Goal: Find specific page/section: Find specific page/section

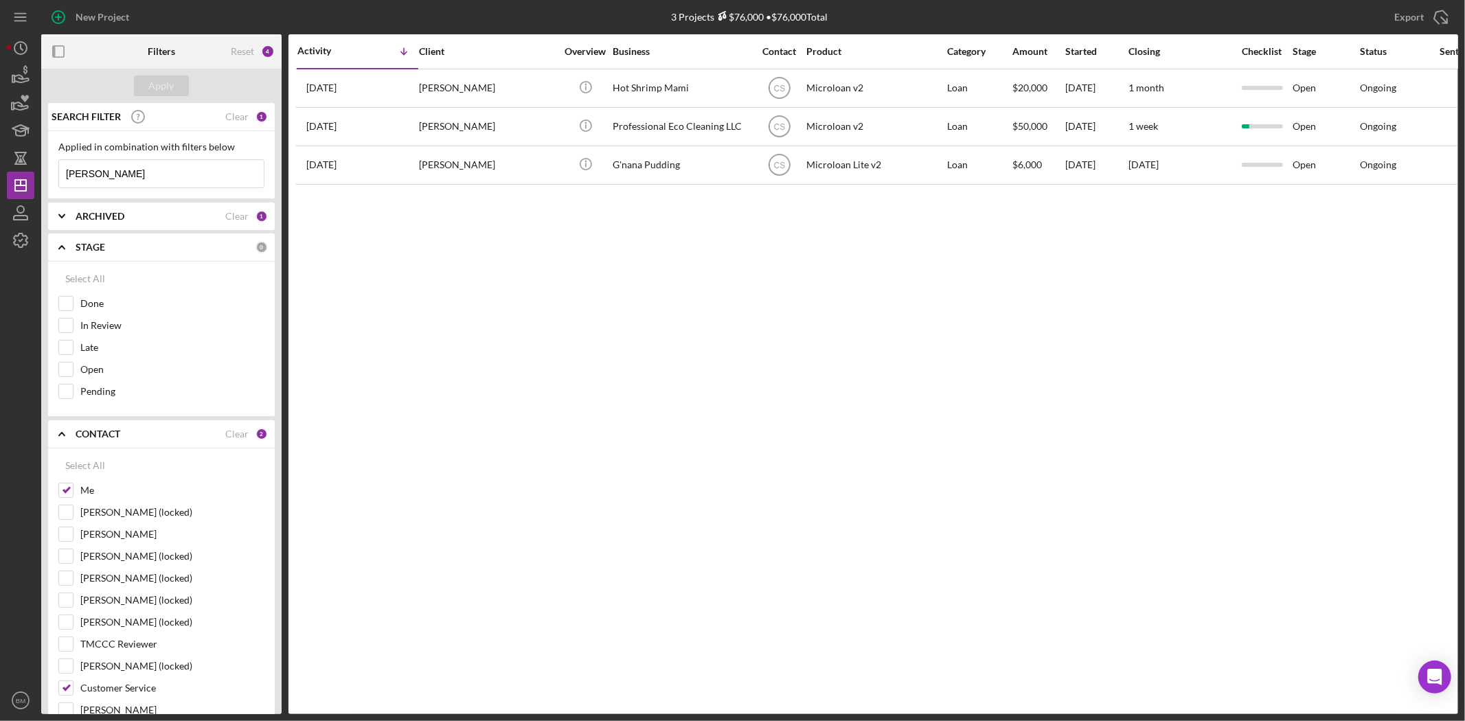
scroll to position [76, 0]
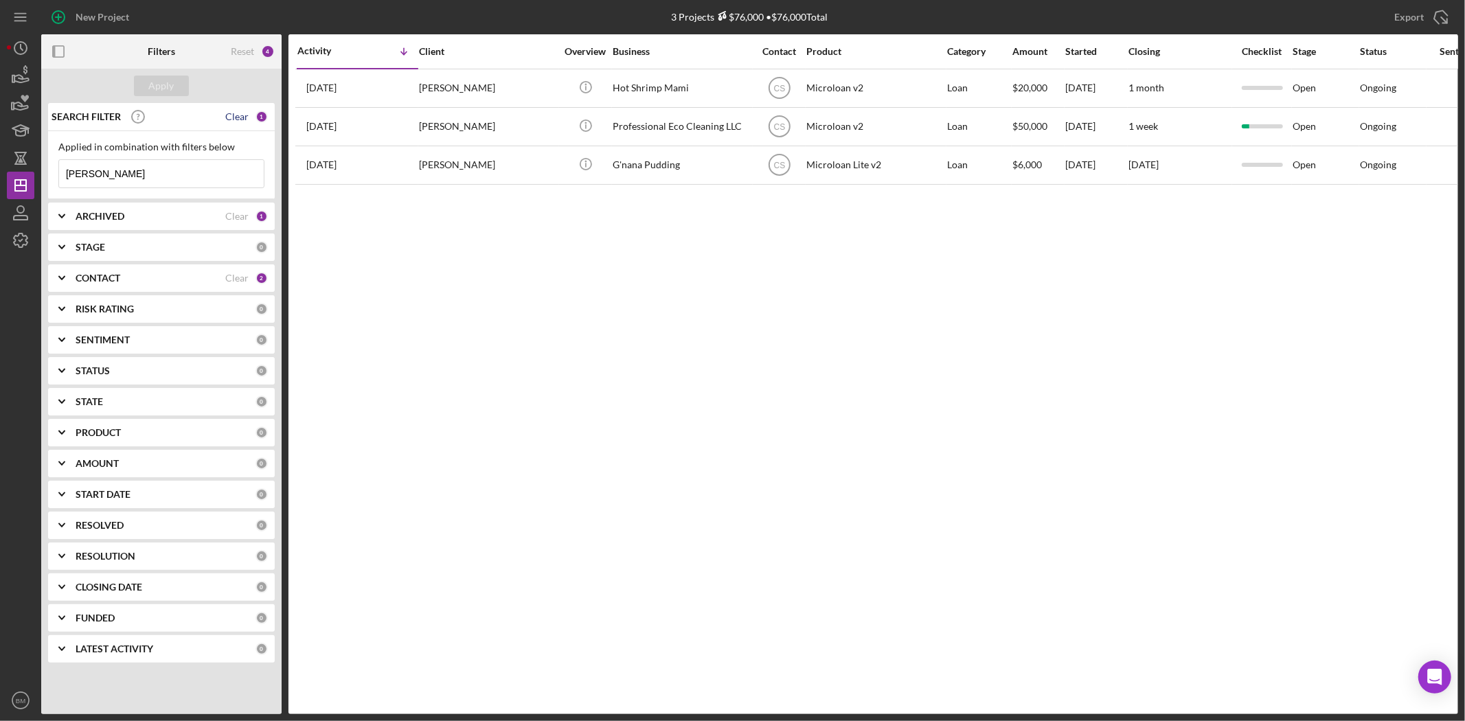
click at [240, 117] on div "Clear" at bounding box center [236, 116] width 23 height 11
click at [381, 240] on div "Activity Icon/Table Sort Arrow Client Overview Business Contact Product Categor…" at bounding box center [874, 374] width 1170 height 680
click at [162, 89] on div "Apply" at bounding box center [161, 86] width 25 height 21
